Goal: Task Accomplishment & Management: Manage account settings

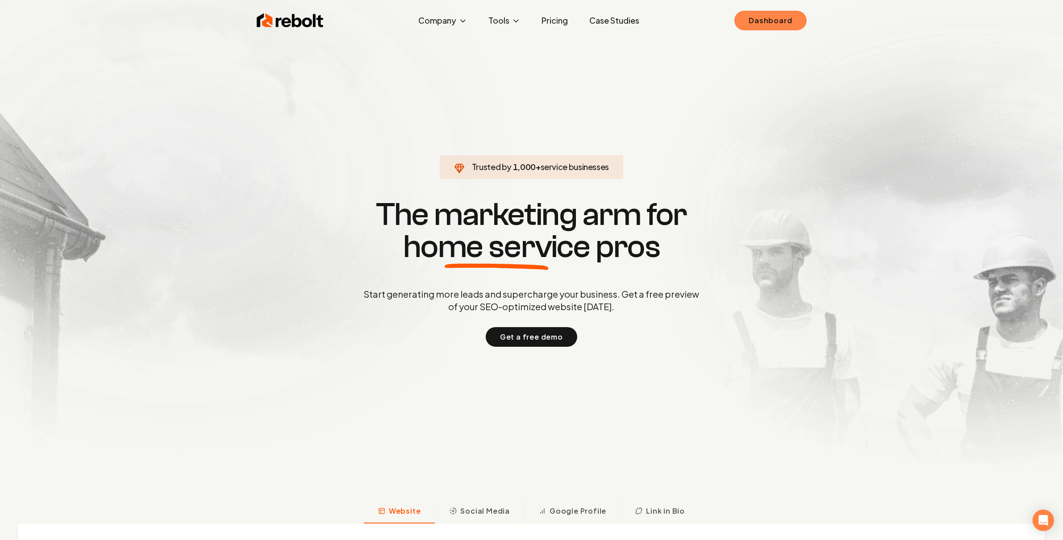
click at [785, 16] on link "Dashboard" at bounding box center [770, 21] width 72 height 20
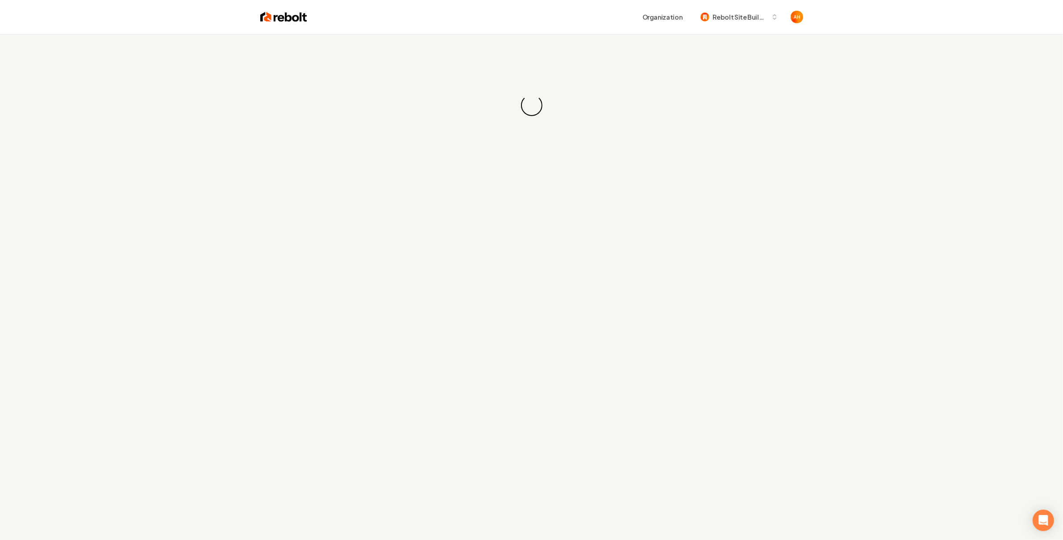
drag, startPoint x: 598, startPoint y: 45, endPoint x: 577, endPoint y: 36, distance: 22.6
click at [578, 37] on div "Loading... Loading..." at bounding box center [531, 105] width 1063 height 143
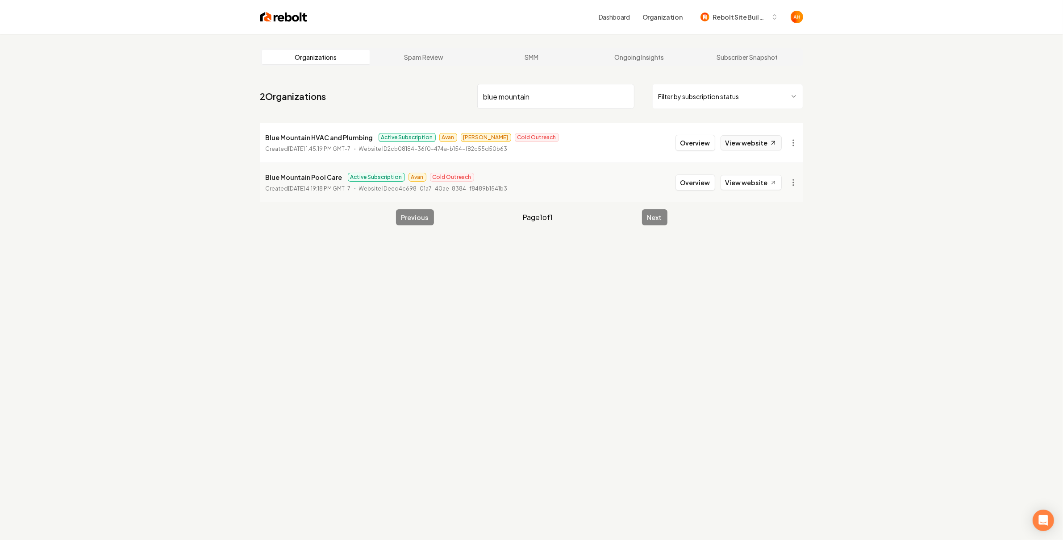
type input "blue mountain"
click at [766, 141] on link "View website" at bounding box center [750, 142] width 61 height 15
drag, startPoint x: 547, startPoint y: 303, endPoint x: 633, endPoint y: 180, distance: 150.0
click at [547, 303] on div "Organizations Spam Review SMM Ongoing Insights Subscriber Snapshot 2 Organizati…" at bounding box center [531, 304] width 1063 height 540
drag, startPoint x: 688, startPoint y: 141, endPoint x: 664, endPoint y: 145, distance: 24.1
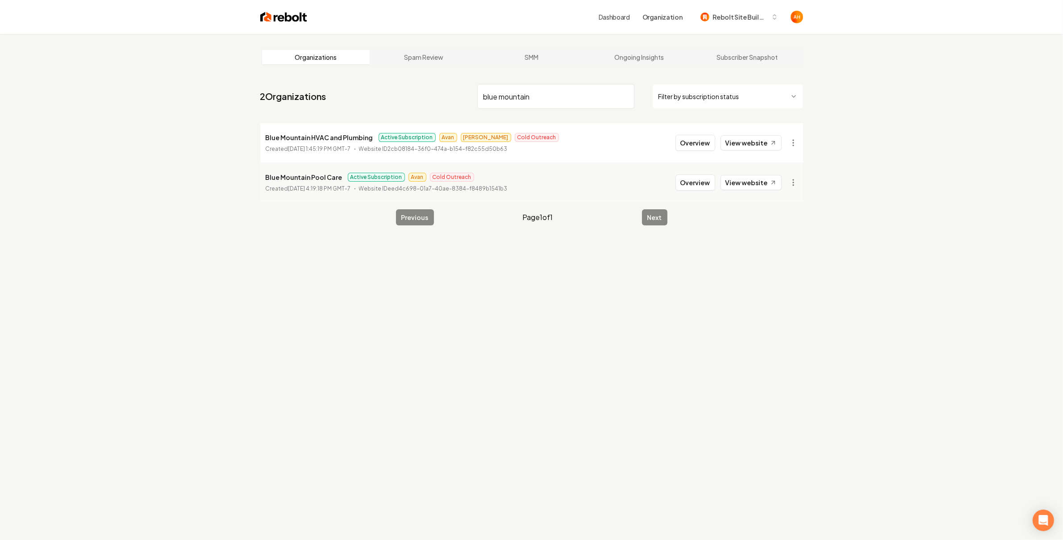
click at [688, 140] on button "Overview" at bounding box center [695, 143] width 40 height 16
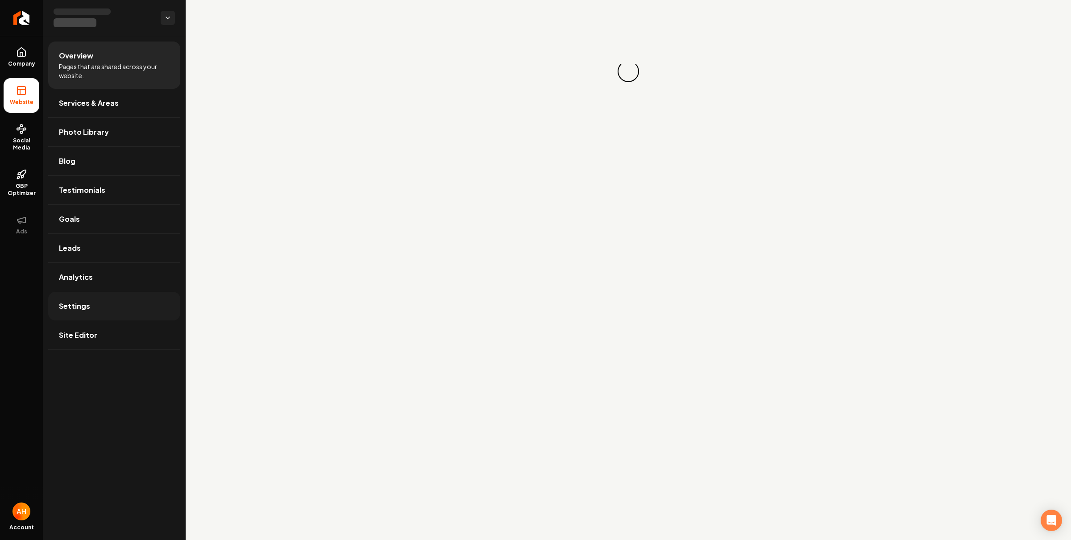
click at [101, 301] on link "Settings" at bounding box center [114, 306] width 132 height 29
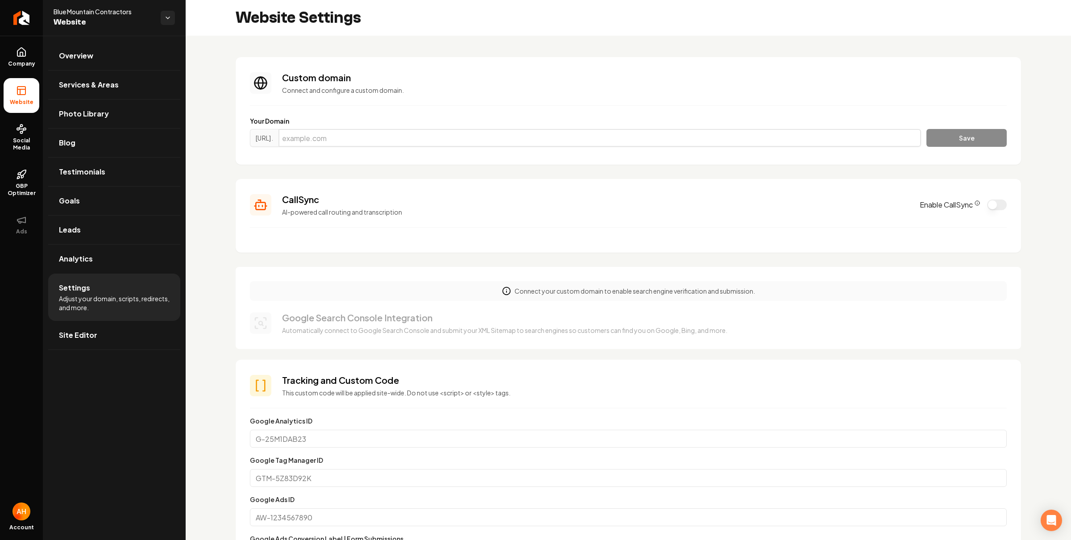
drag, startPoint x: 480, startPoint y: 137, endPoint x: 489, endPoint y: 139, distance: 9.6
click at [480, 137] on input "Main content area" at bounding box center [599, 138] width 643 height 18
paste input "[DOMAIN_NAME]"
type input "[DOMAIN_NAME]"
click at [968, 131] on button "Save" at bounding box center [966, 138] width 80 height 18
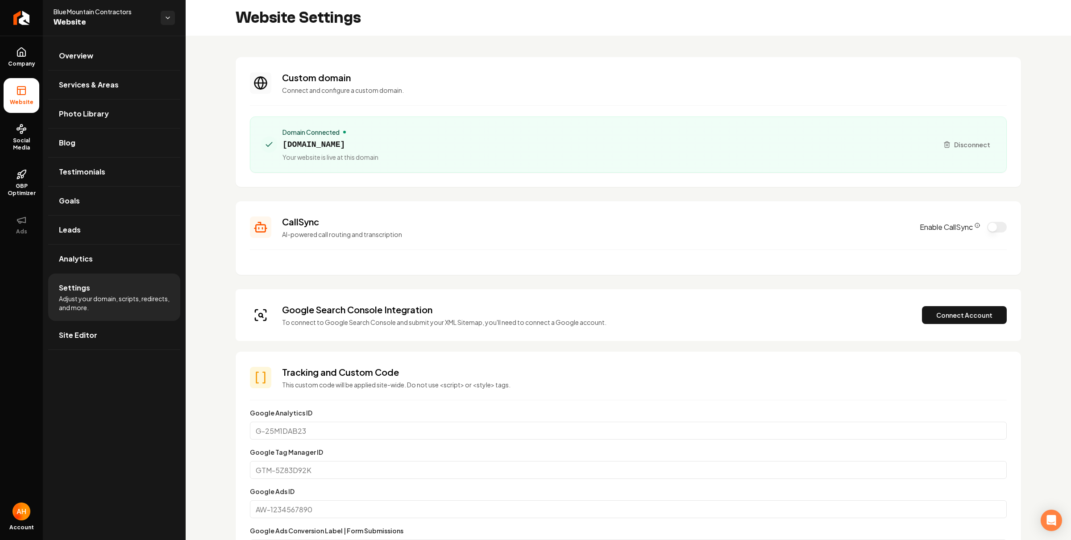
click at [797, 173] on section "Custom domain Connect and configure a custom domain. Domain Connected [DOMAIN_N…" at bounding box center [628, 122] width 785 height 130
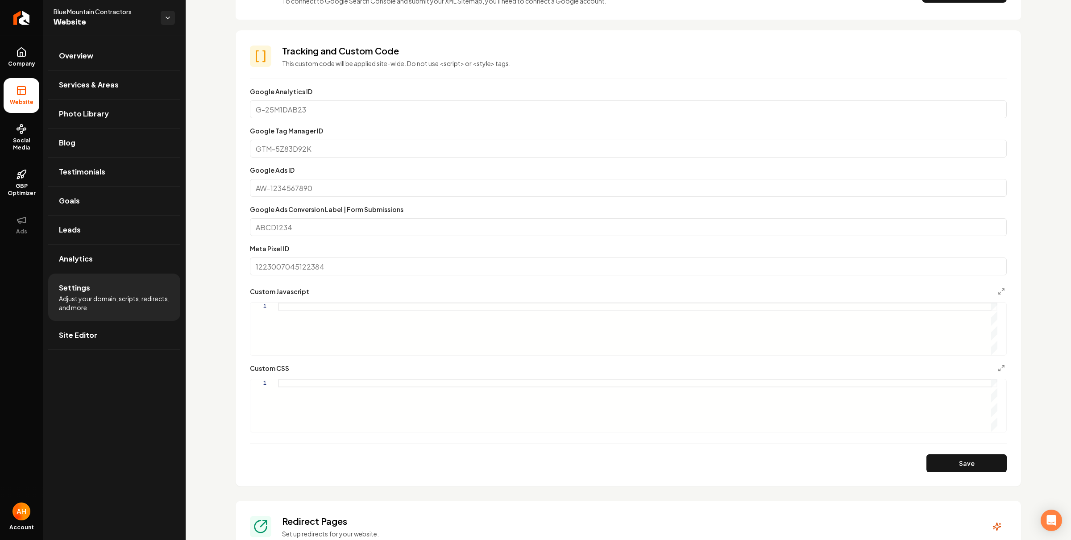
scroll to position [457, 0]
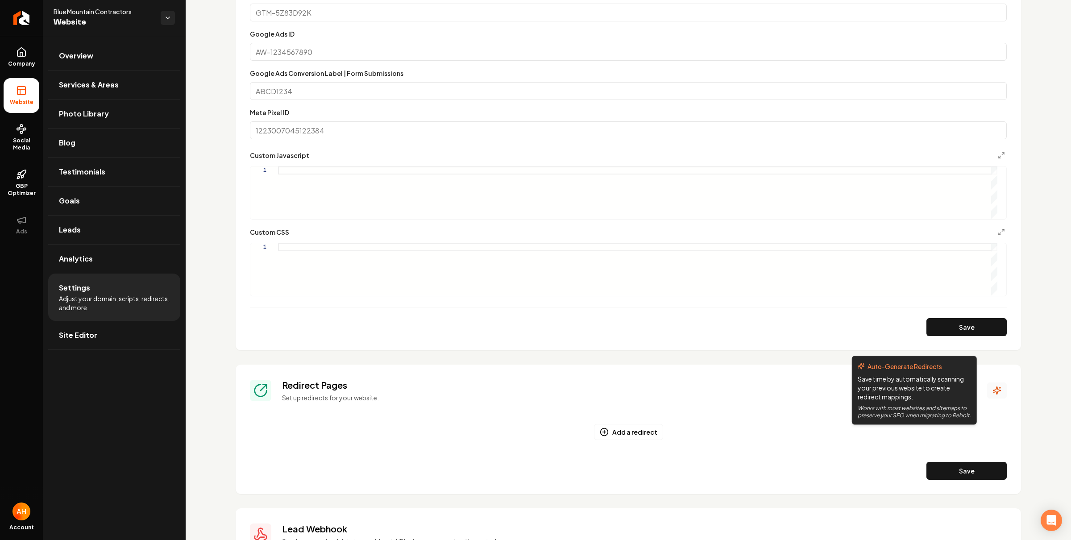
click at [987, 386] on button "Main content area" at bounding box center [997, 390] width 20 height 16
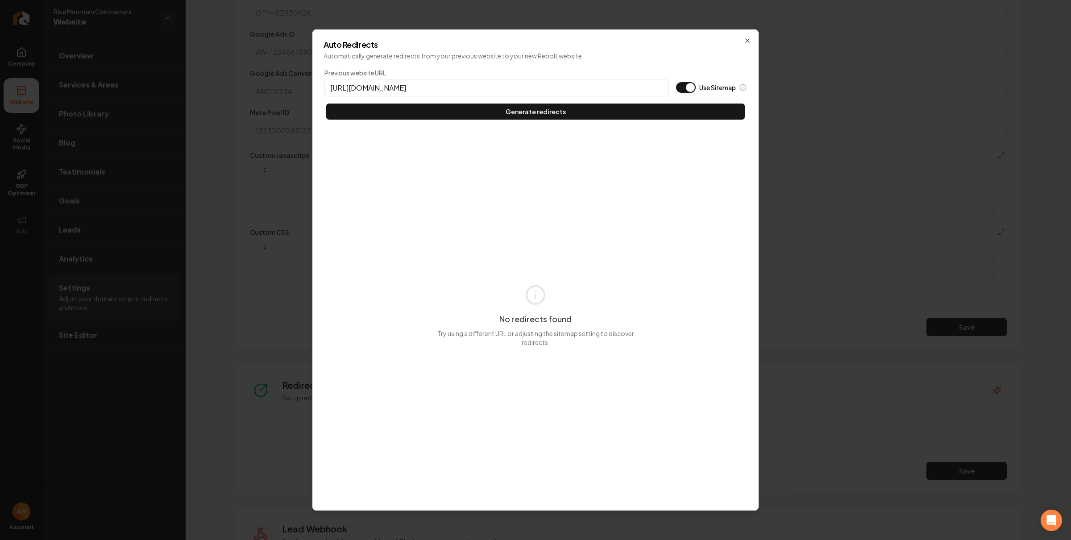
type input "[URL][DOMAIN_NAME]"
type button "on"
click at [676, 82] on button "Use Sitemap" at bounding box center [686, 87] width 20 height 11
click at [326, 104] on button "Generate redirects" at bounding box center [535, 112] width 419 height 16
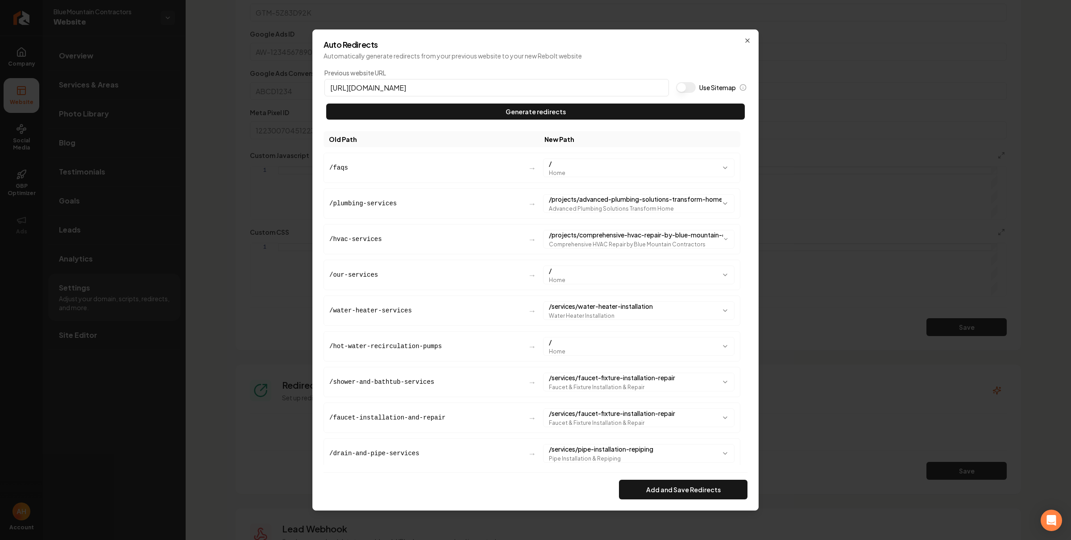
scroll to position [84, 0]
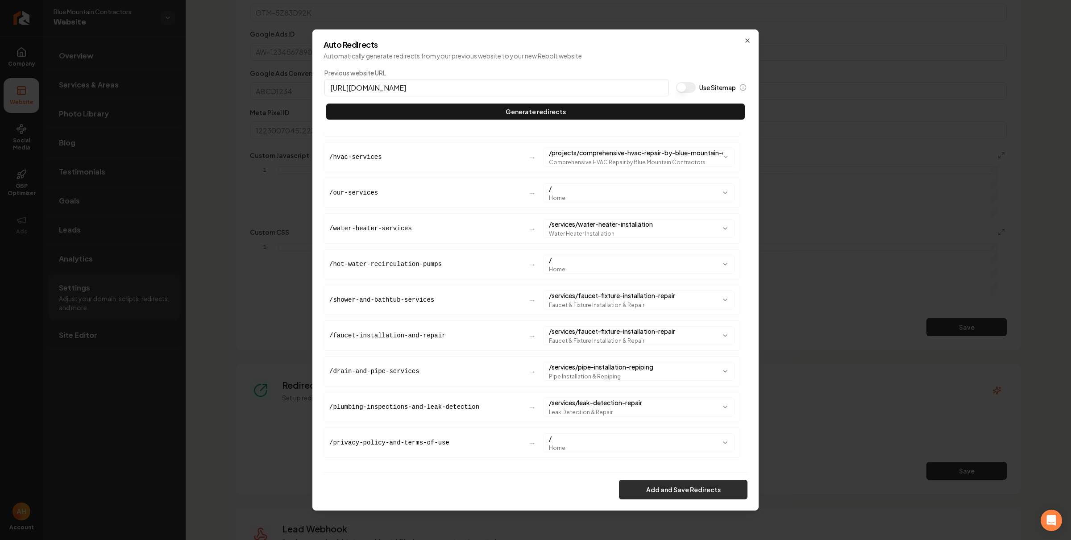
click at [704, 493] on button "Add and Save Redirects" at bounding box center [683, 490] width 129 height 20
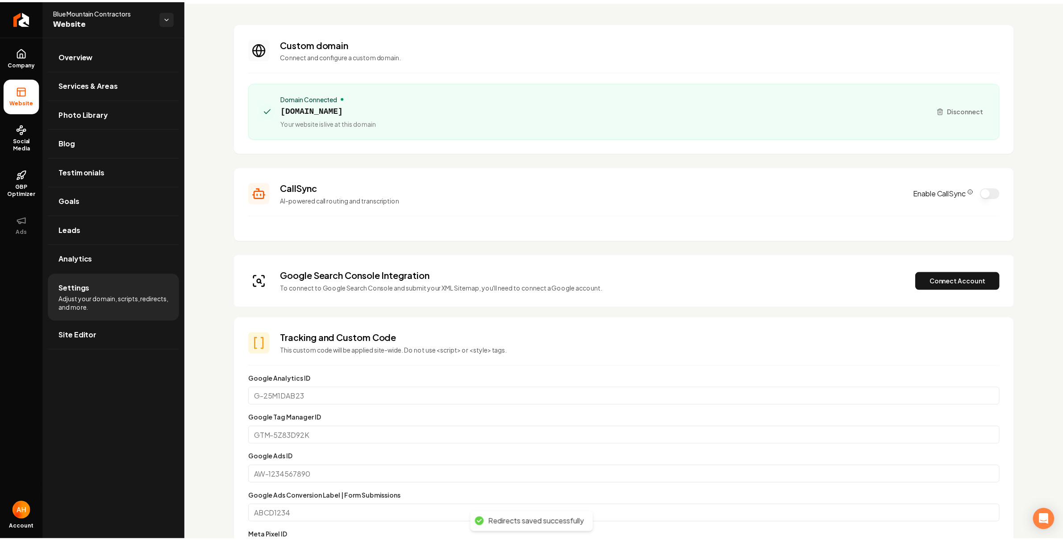
scroll to position [0, 0]
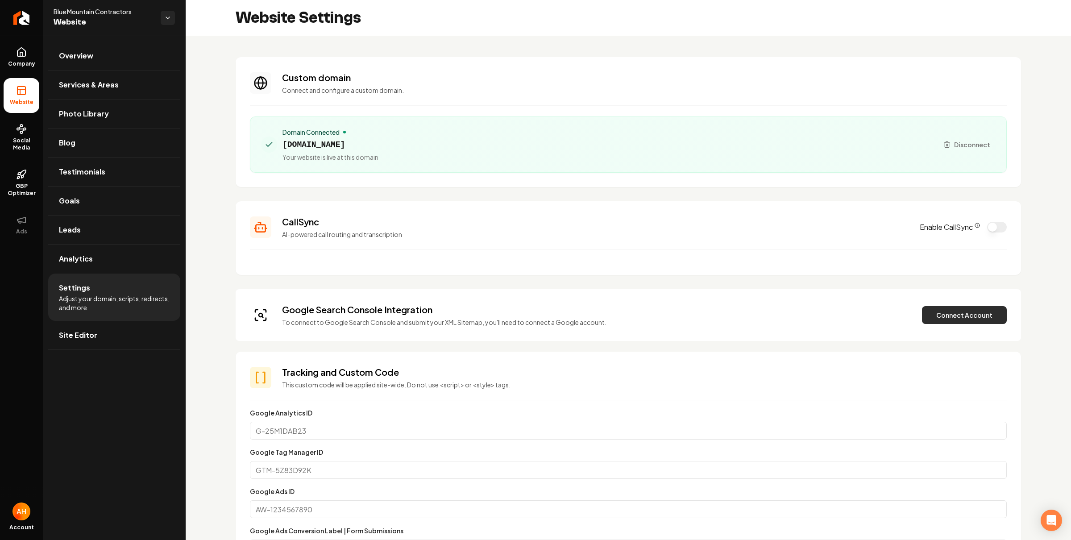
click at [939, 314] on button "Connect Account" at bounding box center [964, 315] width 85 height 18
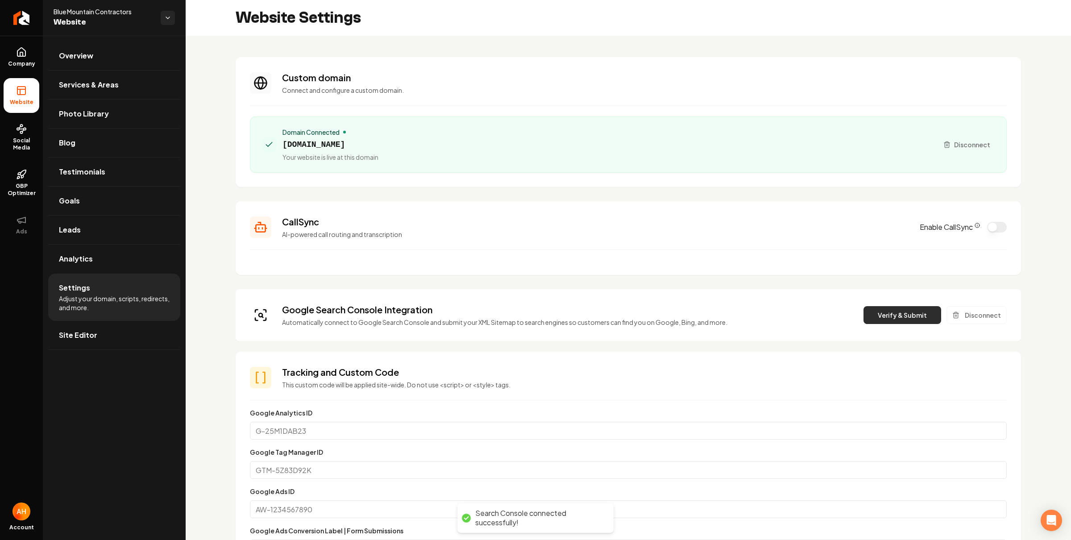
click at [894, 313] on button "Verify & Submit" at bounding box center [903, 315] width 78 height 18
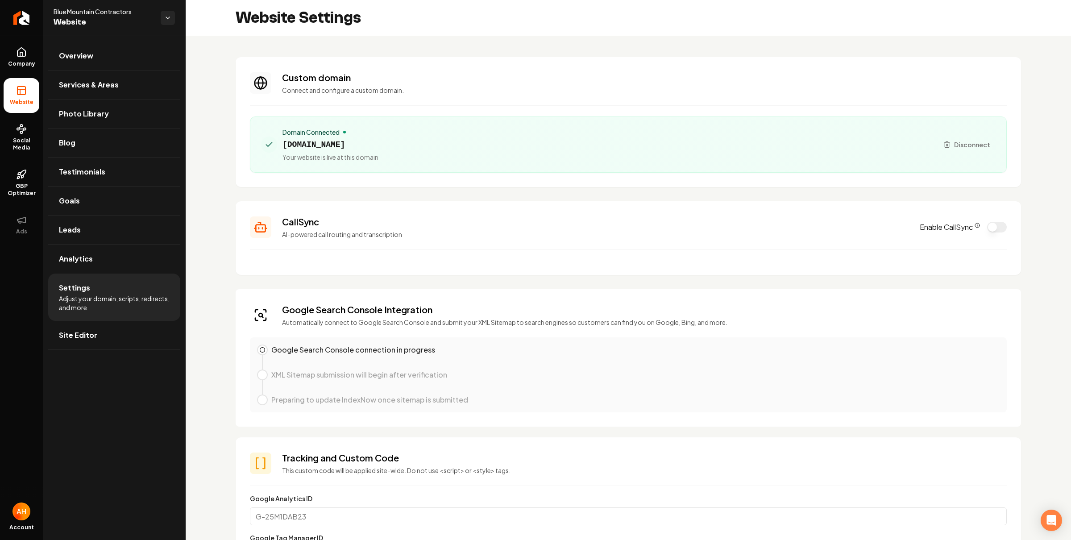
click at [378, 146] on span "[DOMAIN_NAME]" at bounding box center [330, 144] width 96 height 12
copy span "[DOMAIN_NAME]"
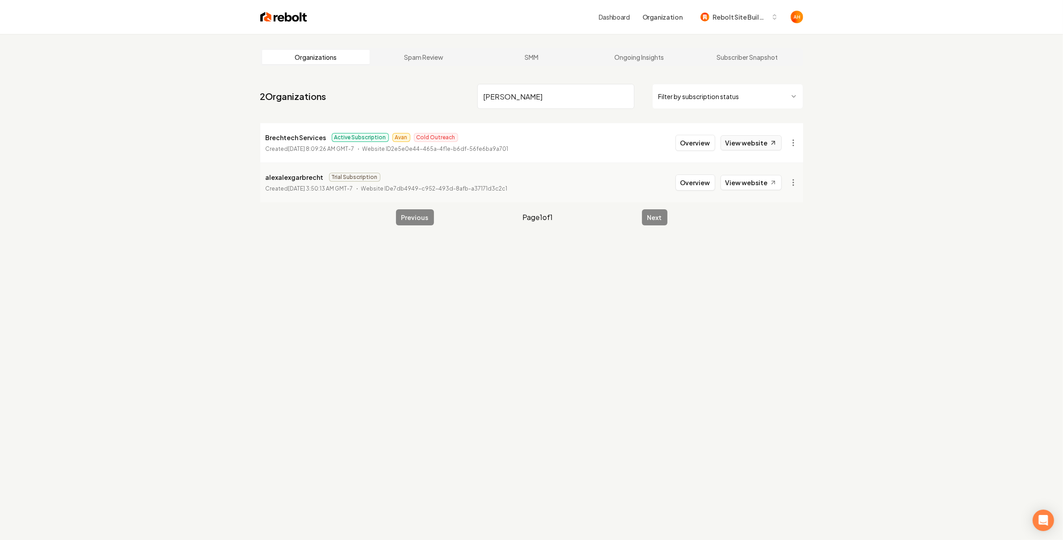
type input "[PERSON_NAME]"
click at [760, 144] on link "View website" at bounding box center [750, 142] width 61 height 15
click at [690, 141] on button "Overview" at bounding box center [695, 143] width 40 height 16
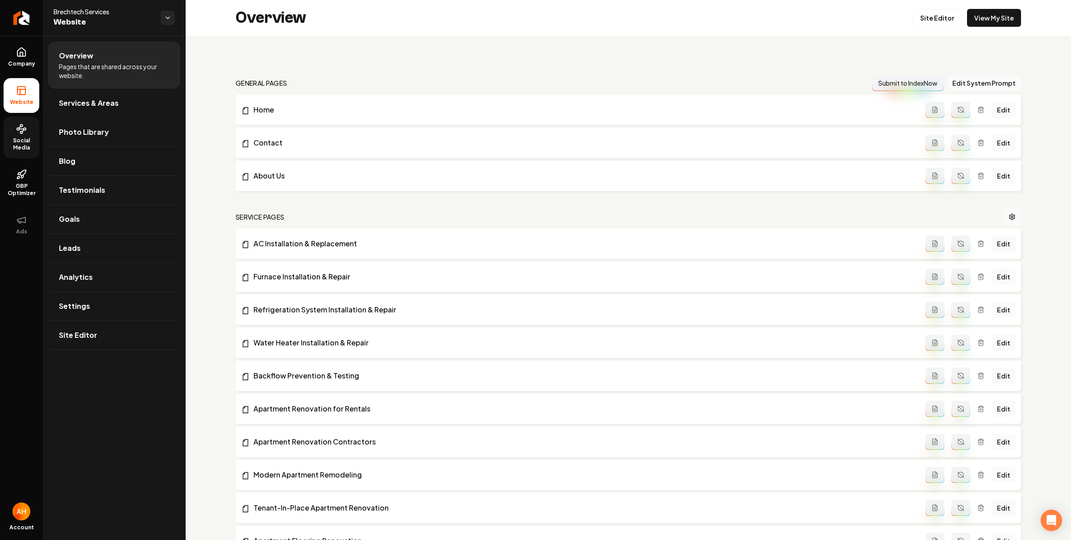
click at [31, 129] on link "Social Media" at bounding box center [22, 137] width 36 height 42
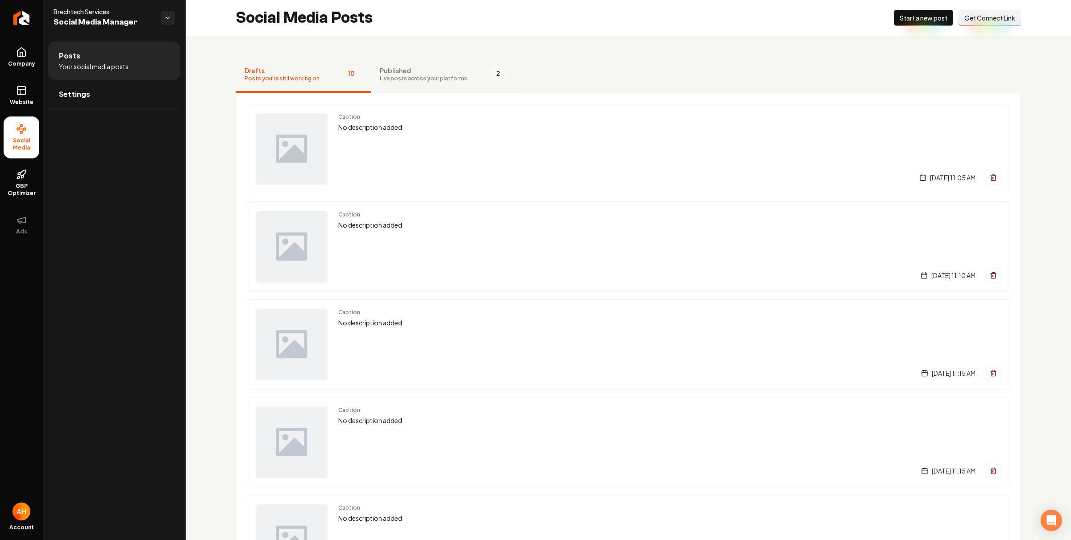
click at [390, 85] on button "Published Live posts across your platforms 2" at bounding box center [443, 75] width 145 height 36
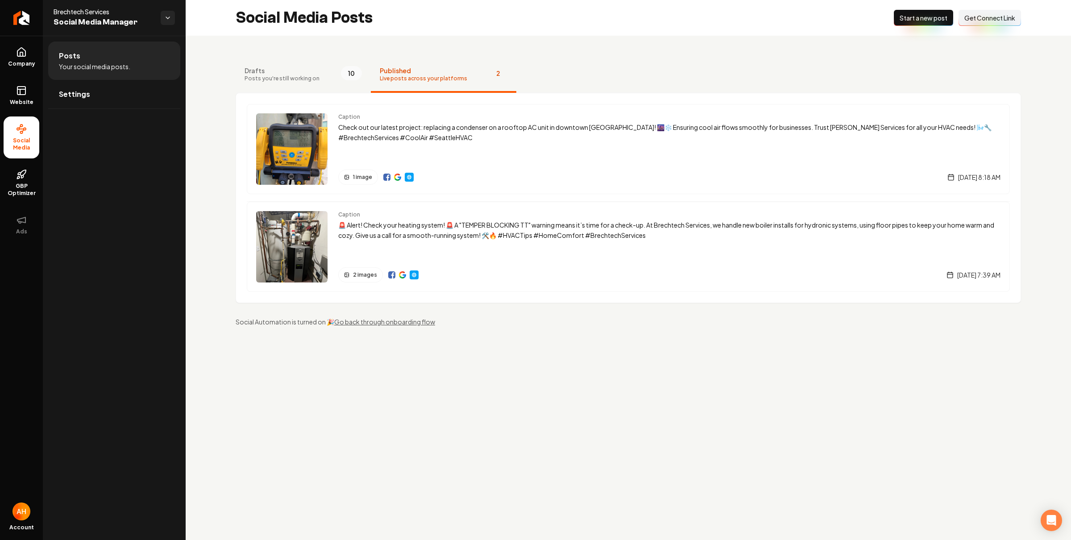
drag, startPoint x: 826, startPoint y: 53, endPoint x: 561, endPoint y: 36, distance: 266.1
click at [826, 53] on div "Drafts Posts you're still working on 10 Published Live posts across your platfo…" at bounding box center [628, 192] width 885 height 312
click at [36, 176] on link "GBP Optimizer" at bounding box center [22, 183] width 36 height 42
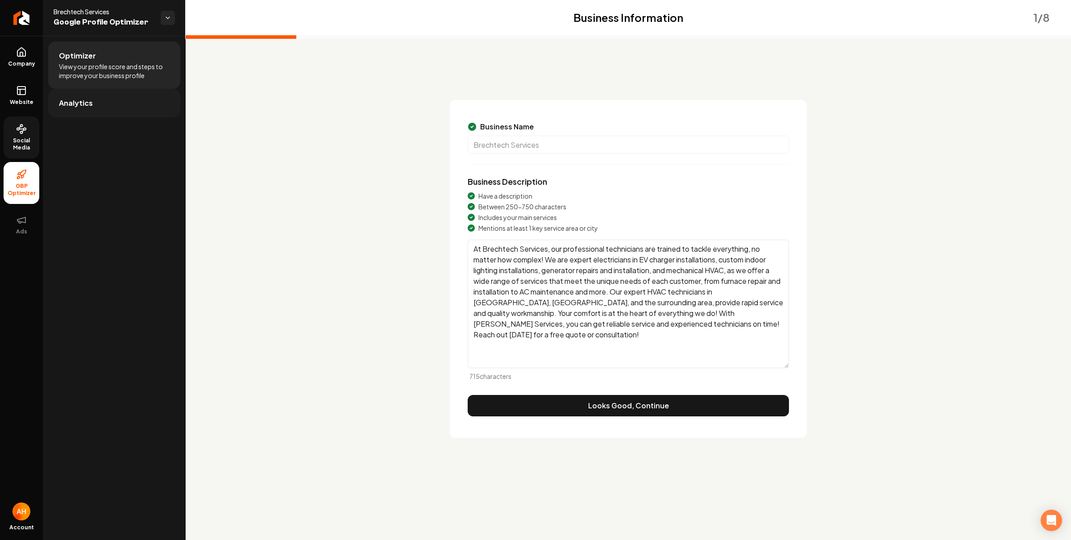
click at [148, 106] on link "Analytics" at bounding box center [114, 103] width 132 height 29
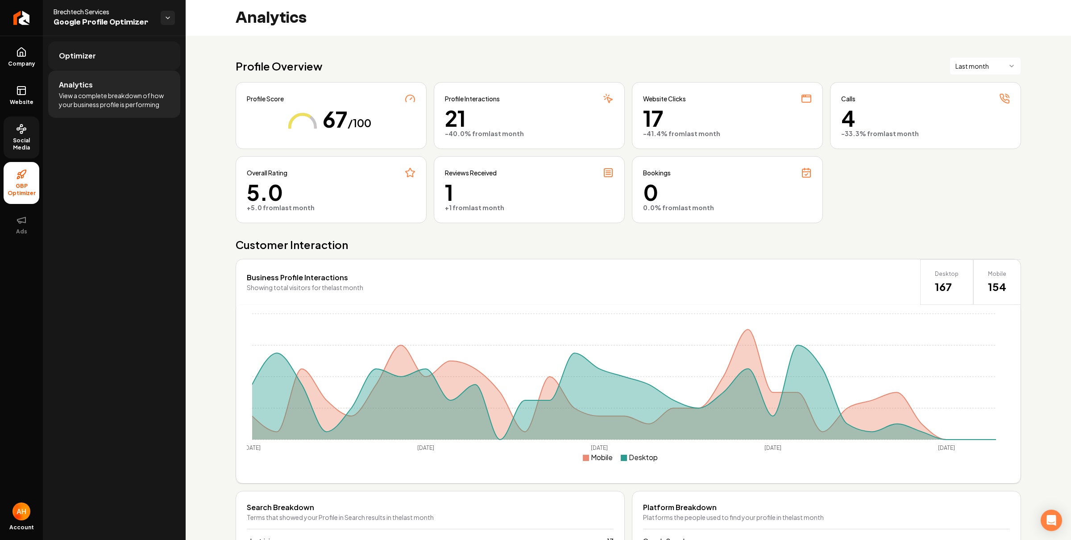
click at [82, 54] on span "Optimizer" at bounding box center [77, 55] width 37 height 11
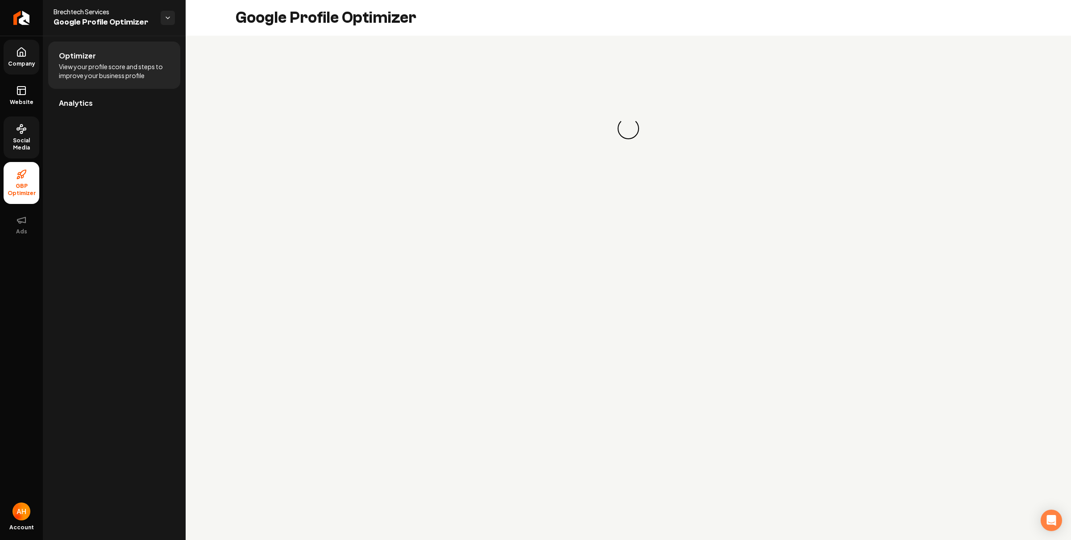
click at [26, 53] on icon at bounding box center [21, 52] width 11 height 11
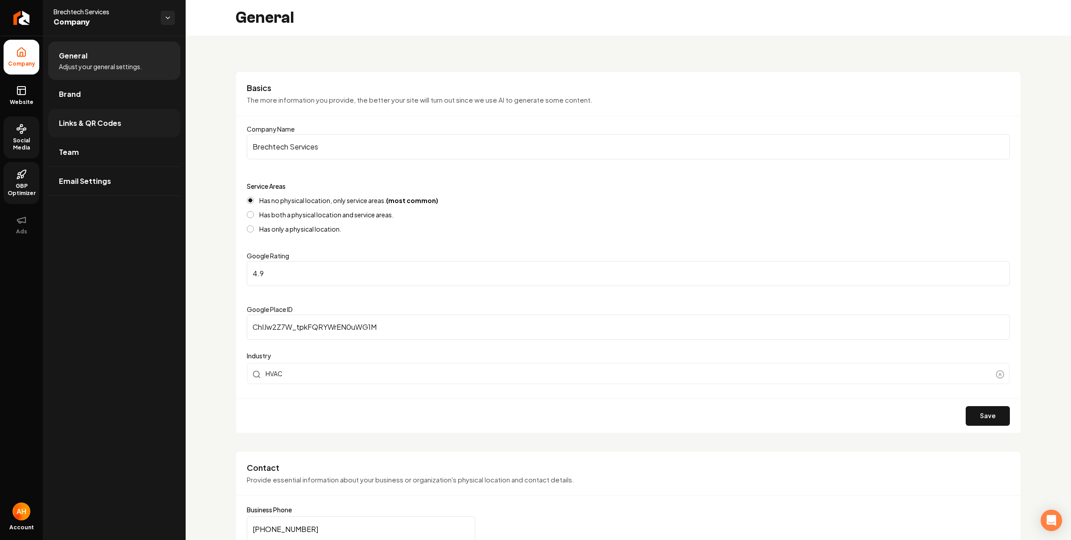
click at [96, 115] on link "Links & QR Codes" at bounding box center [114, 123] width 132 height 29
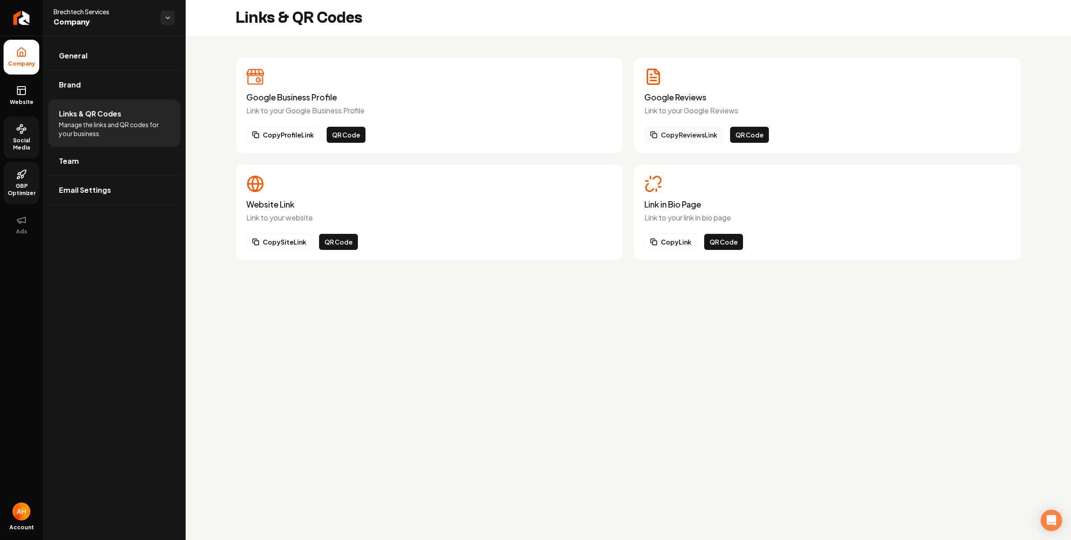
click at [677, 132] on button "Copy Reviews Link" at bounding box center [683, 135] width 79 height 16
click at [26, 135] on link "Social Media" at bounding box center [22, 137] width 36 height 42
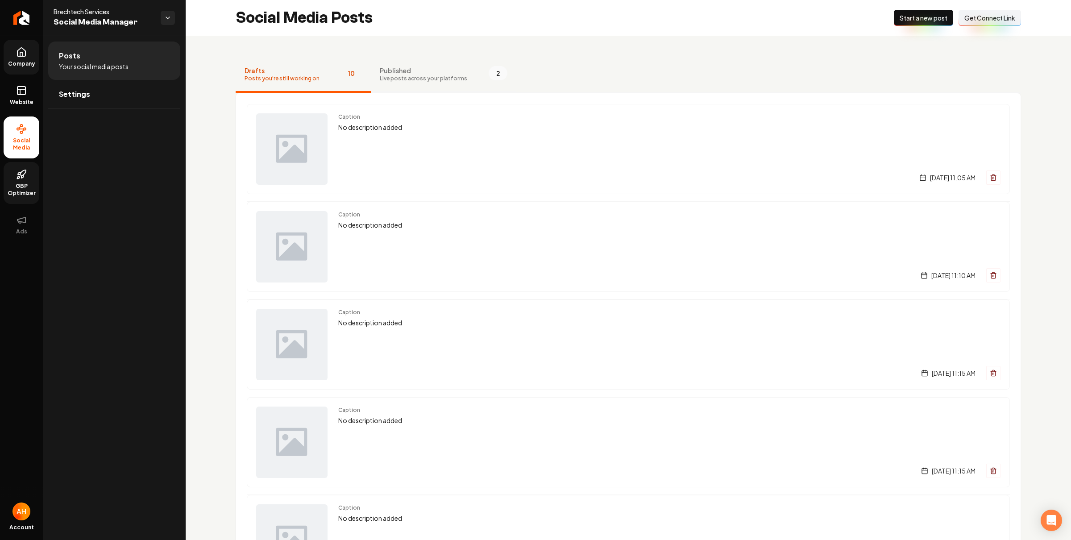
click at [417, 82] on span "Live posts across your platforms" at bounding box center [423, 78] width 87 height 7
